Goal: Transaction & Acquisition: Book appointment/travel/reservation

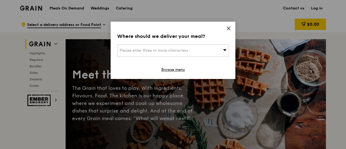
click at [228, 31] on icon at bounding box center [228, 28] width 5 height 5
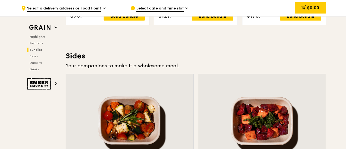
scroll to position [1310, 0]
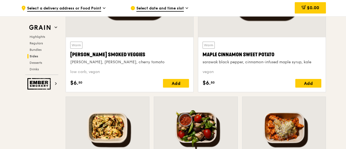
click at [164, 6] on span "Select date and time slot" at bounding box center [159, 9] width 47 height 6
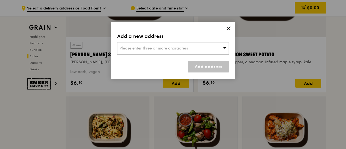
click at [216, 50] on div "Please enter three or more characters" at bounding box center [173, 48] width 112 height 12
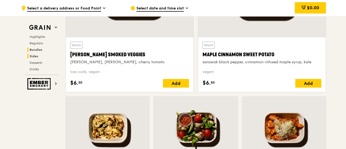
click at [41, 49] on span "Bundles" at bounding box center [36, 50] width 13 height 4
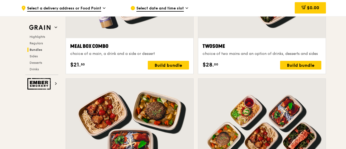
scroll to position [781, 0]
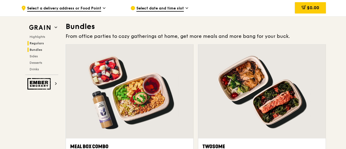
click at [39, 43] on span "Regulars" at bounding box center [37, 44] width 14 height 4
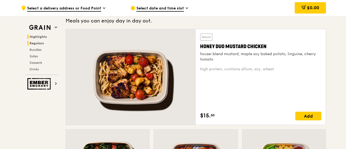
scroll to position [357, 0]
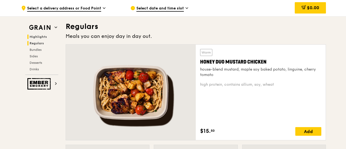
click at [42, 36] on span "Highlights" at bounding box center [38, 37] width 17 height 4
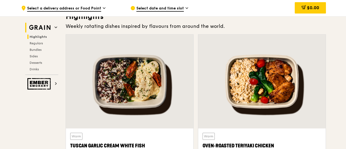
scroll to position [153, 0]
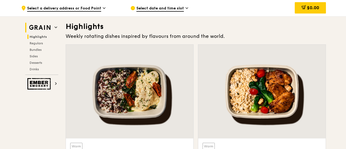
click at [55, 25] on h2 "Grain" at bounding box center [41, 28] width 33 height 10
click at [55, 30] on h2 "Grain" at bounding box center [41, 28] width 33 height 10
click at [57, 83] on icon at bounding box center [56, 83] width 3 height 3
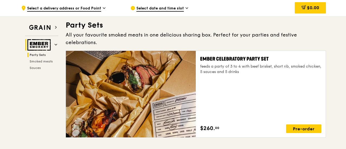
scroll to position [17, 0]
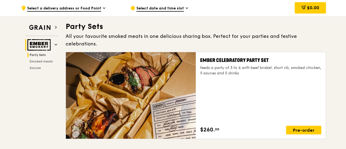
drag, startPoint x: 316, startPoint y: 82, endPoint x: 322, endPoint y: 36, distance: 45.7
click at [322, 36] on div "Party Sets All your favourite smoked meats in one delicious sharing box. Perfec…" at bounding box center [196, 83] width 260 height 122
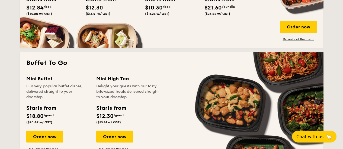
scroll to position [336, 0]
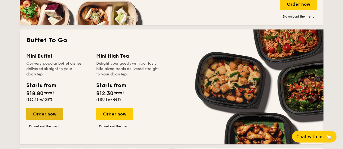
click at [49, 116] on div "Order now" at bounding box center [44, 114] width 37 height 12
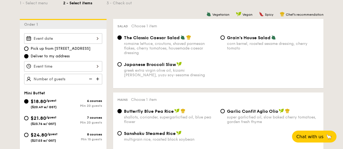
scroll to position [138, 0]
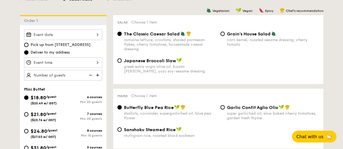
click at [86, 132] on div "8 courses" at bounding box center [82, 131] width 39 height 4
click at [28, 132] on input "$24.80 /guest ($27.03 w/ GST) 8 courses Min 15 guests" at bounding box center [26, 131] width 4 height 4
radio input "true"
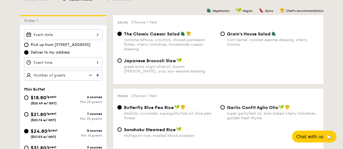
radio input "false"
radio input "true"
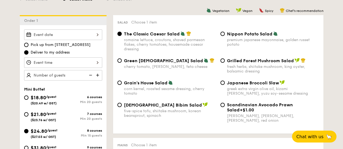
click at [43, 116] on span "$21.80" at bounding box center [38, 115] width 15 height 6
click at [28, 116] on input "$21.80 /guest ($23.76 w/ GST) 7 courses Min 20 guests" at bounding box center [26, 115] width 4 height 4
radio input "true"
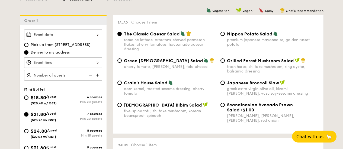
radio input "true"
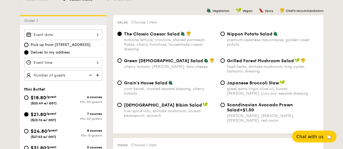
click at [87, 63] on input "Smoked Mesquite Whole Chicken brined in our in-house blend of herbs and spices,…" at bounding box center [63, 63] width 78 height 11
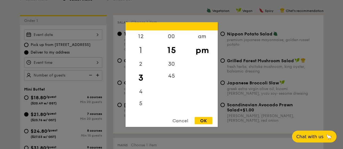
drag, startPoint x: 143, startPoint y: 39, endPoint x: 142, endPoint y: 53, distance: 14.1
click at [142, 53] on div "12 1 2 3 4 5 6 7 8 9 10 11" at bounding box center [141, 71] width 31 height 83
click at [142, 38] on div "12" at bounding box center [141, 38] width 31 height 16
click at [202, 38] on div "am" at bounding box center [202, 38] width 31 height 16
click at [213, 120] on div "Cancel OK" at bounding box center [172, 122] width 92 height 10
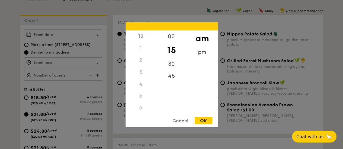
click at [210, 120] on div "OK" at bounding box center [204, 120] width 18 height 7
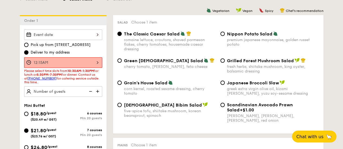
click at [65, 61] on input "12:15AM" at bounding box center [63, 63] width 78 height 11
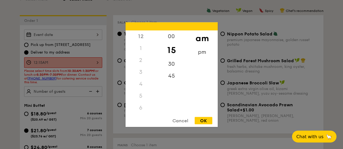
drag, startPoint x: 155, startPoint y: 74, endPoint x: 155, endPoint y: 108, distance: 34.2
click at [155, 108] on div "12 1 2 3 4 5 6 7 8 9 10 11" at bounding box center [141, 71] width 31 height 83
click at [146, 110] on div "6" at bounding box center [141, 108] width 31 height 12
click at [139, 108] on div "6" at bounding box center [141, 108] width 31 height 12
click at [157, 105] on div "00 15 30 45" at bounding box center [171, 71] width 31 height 83
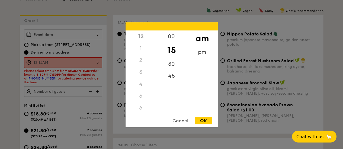
drag, startPoint x: 155, startPoint y: 77, endPoint x: 156, endPoint y: 107, distance: 30.9
click at [156, 107] on div "12 1 2 3 4 5 6 7 8 9 10 11" at bounding box center [141, 71] width 31 height 83
click at [142, 106] on div "11" at bounding box center [141, 109] width 31 height 16
click at [204, 122] on div "OK" at bounding box center [204, 120] width 18 height 7
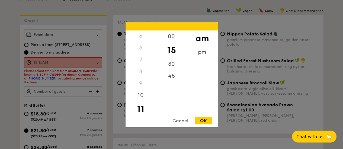
type input "11:15AM"
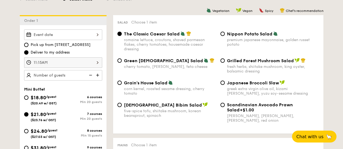
click at [92, 62] on input "11:15AM" at bounding box center [63, 63] width 78 height 11
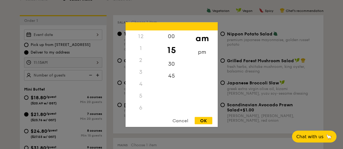
scroll to position [64, 0]
click at [203, 123] on div "OK" at bounding box center [204, 120] width 18 height 7
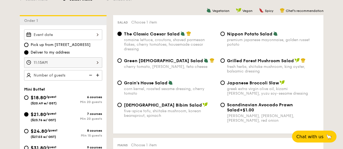
click at [99, 77] on img at bounding box center [98, 75] width 8 height 10
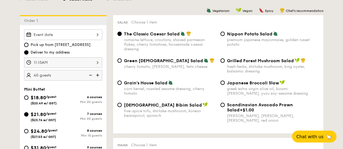
click at [99, 77] on img at bounding box center [98, 75] width 8 height 10
click at [91, 75] on img at bounding box center [90, 75] width 8 height 10
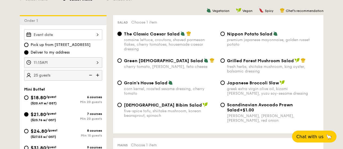
click at [91, 75] on img at bounding box center [90, 75] width 8 height 10
type input "20 guests"
click at [91, 75] on img at bounding box center [90, 75] width 8 height 10
click at [97, 35] on input "Smoked Mesquite Whole Chicken brined in our in-house blend of herbs and spices,…" at bounding box center [63, 35] width 78 height 11
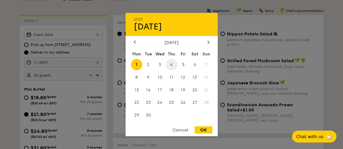
click at [173, 64] on span "4" at bounding box center [172, 65] width 12 height 12
click at [200, 129] on div "OK" at bounding box center [204, 130] width 18 height 7
type input "Sep 04, 2025"
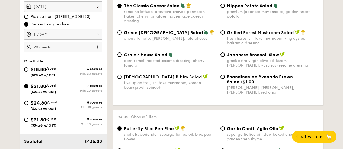
scroll to position [171, 0]
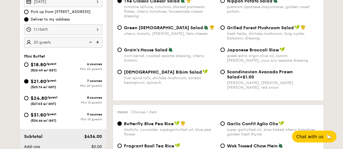
click at [35, 65] on span "$18.80" at bounding box center [38, 65] width 15 height 6
click at [28, 65] on input "$18.80 /guest ($20.49 w/ GST) 6 courses Min 20 guests" at bounding box center [26, 65] width 4 height 4
radio input "true"
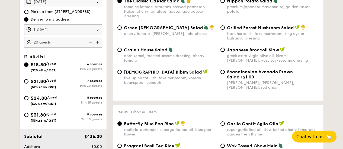
radio input "true"
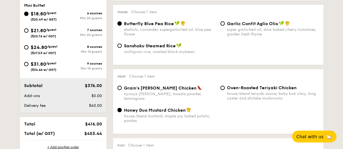
scroll to position [227, 0]
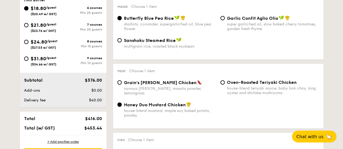
click at [37, 44] on span "$24.80" at bounding box center [39, 42] width 17 height 6
click at [28, 44] on input "$24.80 /guest ($27.03 w/ GST) 8 courses Min 15 guests" at bounding box center [26, 42] width 4 height 4
radio input "true"
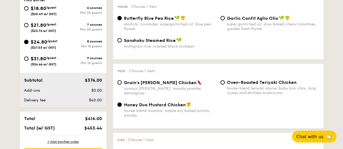
radio input "false"
radio input "true"
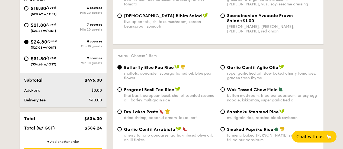
click at [41, 27] on span "$21.80" at bounding box center [38, 25] width 15 height 6
click at [28, 27] on input "$21.80 /guest ($23.76 w/ GST) 7 courses Min 20 guests" at bounding box center [26, 25] width 4 height 4
radio input "true"
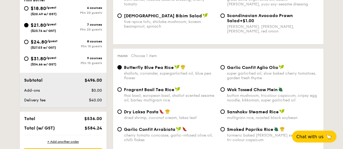
radio input "true"
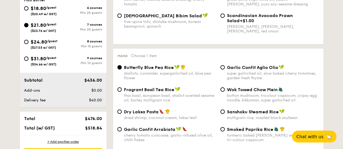
click at [41, 23] on span "$21.80" at bounding box center [38, 25] width 15 height 6
click at [28, 23] on input "$21.80 /guest ($23.76 w/ GST) 7 courses Min 20 guests" at bounding box center [26, 25] width 4 height 4
click at [41, 42] on span "$24.80" at bounding box center [39, 42] width 17 height 6
click at [28, 42] on input "$24.80 /guest ($27.03 w/ GST) 8 courses Min 15 guests" at bounding box center [26, 42] width 4 height 4
radio input "true"
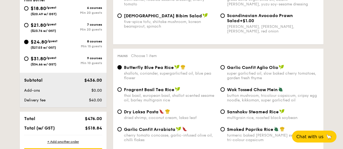
radio input "true"
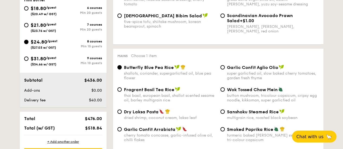
radio input "true"
click at [37, 25] on span "$21.80" at bounding box center [38, 25] width 15 height 6
click at [28, 25] on input "$21.80 /guest ($23.76 w/ GST) 7 courses Min 20 guests" at bounding box center [26, 25] width 4 height 4
radio input "true"
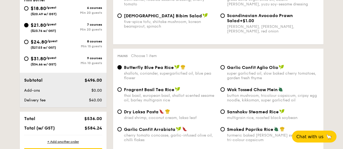
radio input "true"
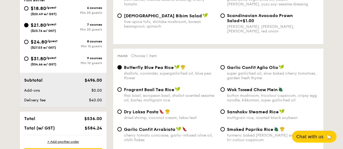
radio input "true"
click at [31, 56] on span "$31.80" at bounding box center [38, 59] width 15 height 6
click at [28, 57] on input "$31.80 /guest ($34.66 w/ GST) 9 courses Min 10 guests" at bounding box center [26, 59] width 4 height 4
radio input "true"
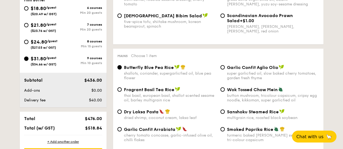
radio input "true"
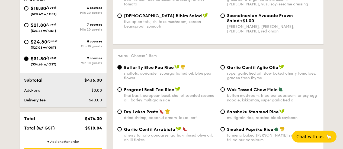
radio input "true"
click at [31, 19] on div "$18.80 /guest ($20.49 w/ GST) 6 courses Min 20 guests $21.80 /guest ($23.76 w/ …" at bounding box center [63, 38] width 82 height 67
click at [33, 27] on span "$21.80" at bounding box center [38, 25] width 15 height 6
click at [28, 27] on input "$21.80 /guest ($23.76 w/ GST) 7 courses Min 20 guests" at bounding box center [26, 25] width 4 height 4
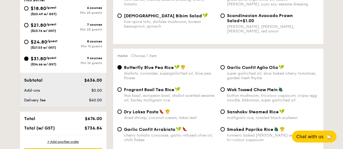
radio input "true"
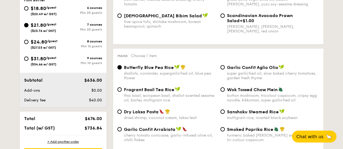
radio input "true"
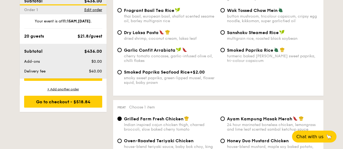
scroll to position [437, 0]
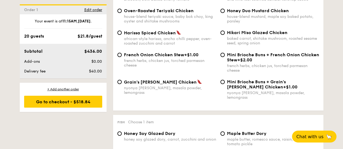
click at [139, 83] on span "Grain's Curry Chicken" at bounding box center [160, 82] width 73 height 5
click at [122, 83] on input "Grain's Curry Chicken nyonya curry, masala powder, lemongrass" at bounding box center [119, 82] width 4 height 4
radio input "true"
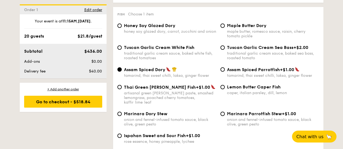
scroll to position [556, 0]
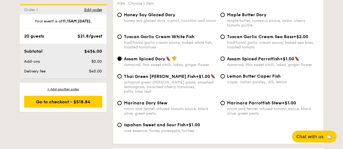
click at [167, 13] on div "Honey Soy Glazed Dory honey soy glazed dory, carrot, zucchini and onion" at bounding box center [170, 17] width 92 height 11
click at [122, 13] on input "Honey Soy Glazed Dory honey soy glazed dory, carrot, zucchini and onion" at bounding box center [119, 15] width 4 height 4
radio input "true"
click at [167, 56] on img at bounding box center [168, 58] width 5 height 5
click at [122, 57] on input "Assam Spiced Dory tamarind, thai sweet chilli, laksa, ginger flower" at bounding box center [119, 59] width 4 height 4
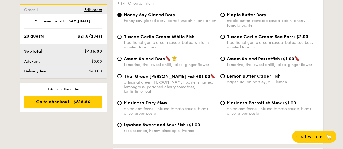
radio input "true"
click at [148, 12] on span "Honey Soy Glazed Dory" at bounding box center [150, 14] width 52 height 5
click at [122, 13] on input "Honey Soy Glazed Dory honey soy glazed dory, carrot, zucchini and onion" at bounding box center [119, 15] width 4 height 4
radio input "true"
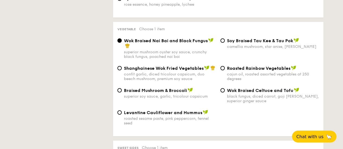
scroll to position [0, 0]
